Goal: Transaction & Acquisition: Purchase product/service

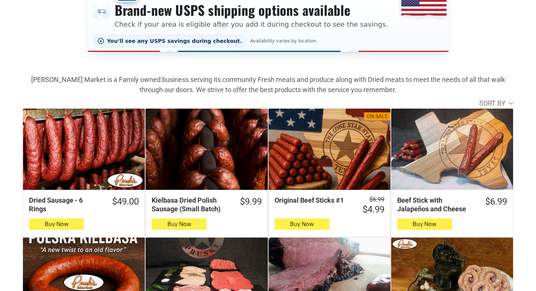
scroll to position [226, 0]
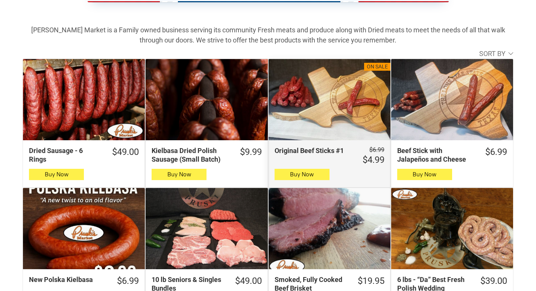
click at [338, 99] on div "Original Beef Sticks #1" at bounding box center [330, 99] width 122 height 81
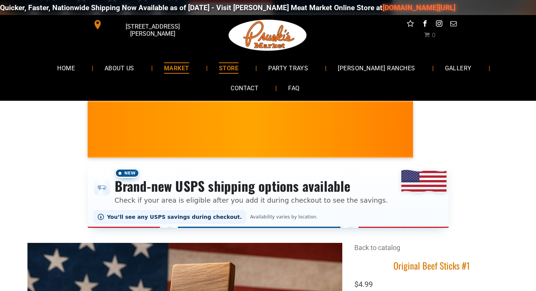
click at [164, 73] on span "MARKET" at bounding box center [176, 67] width 25 height 11
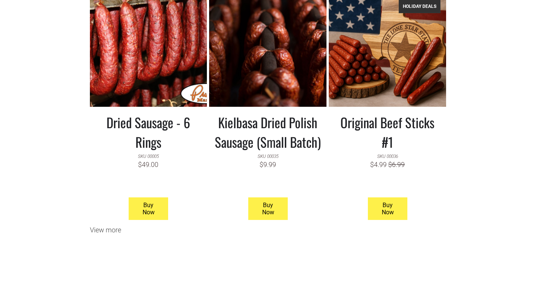
scroll to position [752, 0]
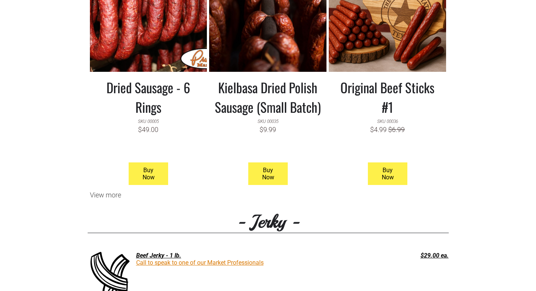
click at [240, 102] on h3 "Kielbasa Dried Polish Sausage (Small Batch)" at bounding box center [268, 96] width 106 height 39
